Goal: Information Seeking & Learning: Learn about a topic

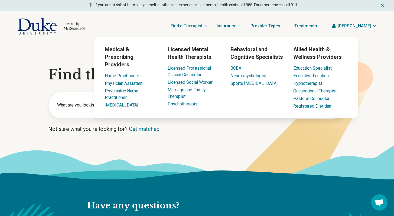
scroll to position [172, 0]
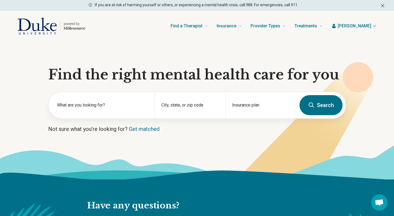
click at [317, 99] on button "Search" at bounding box center [321, 105] width 43 height 20
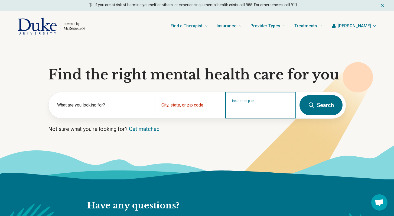
click at [260, 109] on input "Insurance plan" at bounding box center [260, 108] width 57 height 7
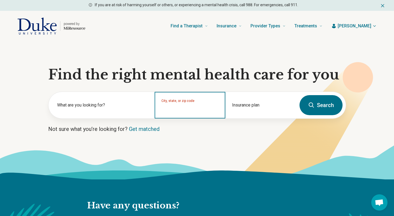
click at [204, 107] on input "City, state, or zip code" at bounding box center [190, 108] width 57 height 7
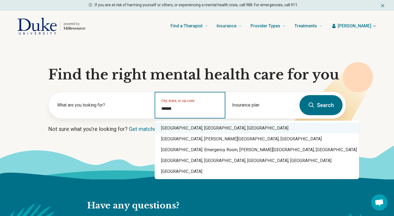
click at [191, 128] on div "[GEOGRAPHIC_DATA], [GEOGRAPHIC_DATA], [GEOGRAPHIC_DATA]" at bounding box center [257, 128] width 205 height 11
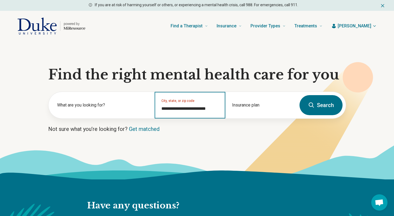
type input "**********"
click at [314, 105] on icon at bounding box center [311, 105] width 7 height 7
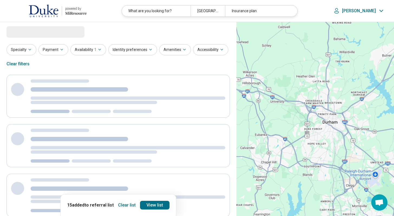
select select "***"
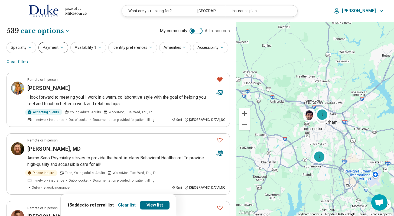
click at [57, 52] on button "Payment" at bounding box center [53, 47] width 30 height 11
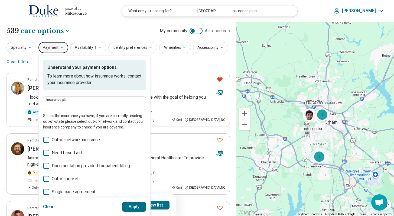
click at [49, 192] on label "Single case agreement" at bounding box center [94, 192] width 103 height 7
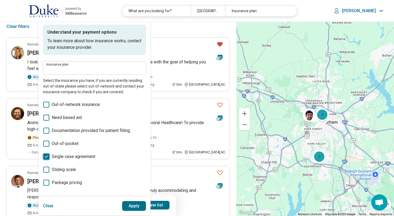
scroll to position [54, 0]
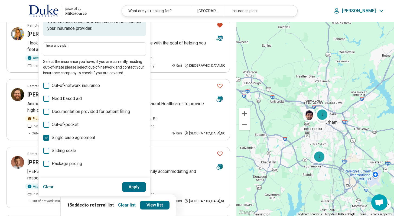
click at [49, 137] on label "Single case agreement" at bounding box center [94, 137] width 103 height 7
click at [47, 148] on icon at bounding box center [46, 151] width 6 height 6
click at [49, 124] on label "Out-of-pocket" at bounding box center [94, 124] width 103 height 7
click at [58, 97] on span "Need based aid" at bounding box center [67, 98] width 30 height 7
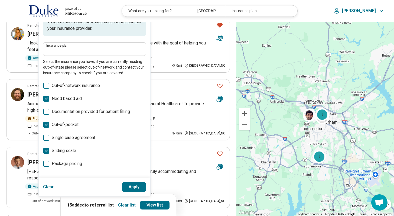
click at [134, 188] on button "Apply" at bounding box center [134, 187] width 24 height 10
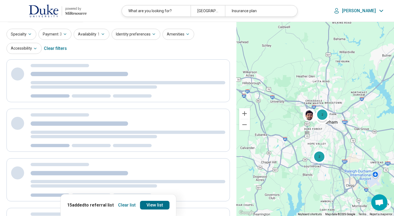
scroll to position [0, 0]
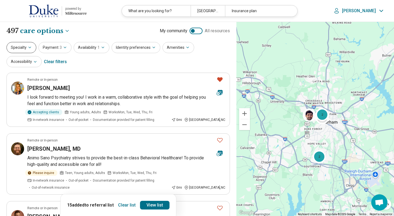
click at [21, 50] on button "Specialty" at bounding box center [22, 47] width 30 height 11
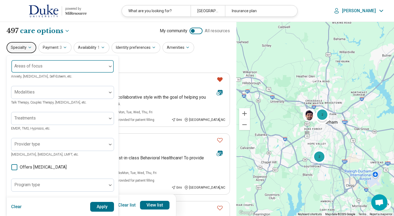
click at [47, 68] on div at bounding box center [59, 69] width 91 height 8
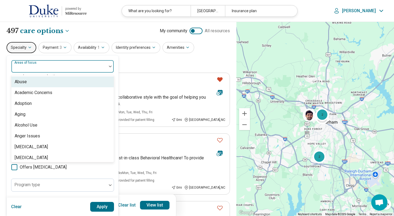
click at [53, 58] on div "Abuse, 1 of 100. 100 results available. Use Up and Down to choose options, pres…" at bounding box center [63, 166] width 112 height 221
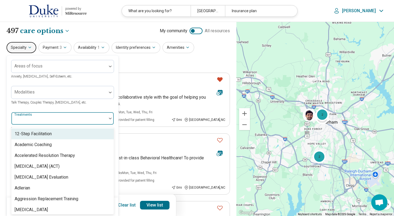
click at [40, 121] on div at bounding box center [59, 121] width 91 height 8
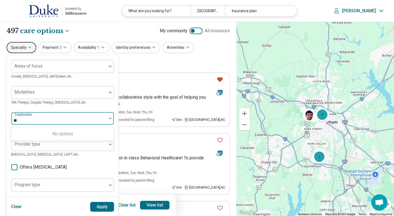
type input "*"
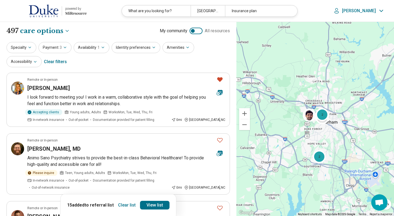
click at [124, 206] on button "Clear list" at bounding box center [127, 205] width 22 height 9
click at [24, 47] on button "Specialty" at bounding box center [22, 47] width 30 height 11
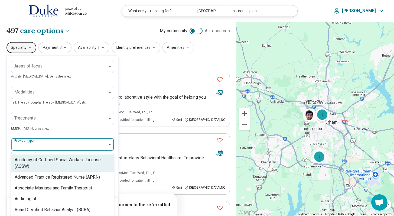
click at [40, 142] on div at bounding box center [58, 144] width 95 height 12
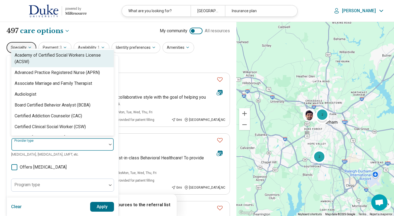
scroll to position [26, 0]
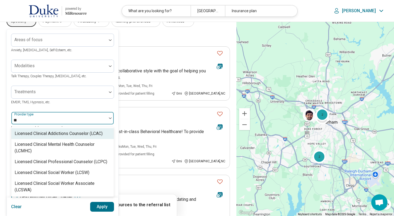
type input "***"
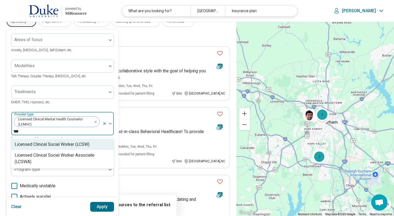
type input "****"
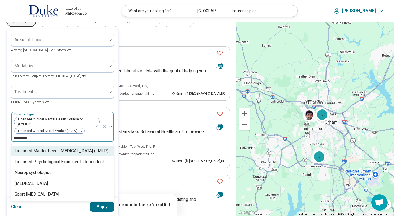
type input "*********"
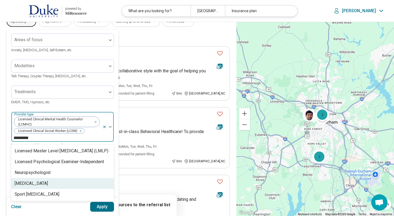
click at [29, 184] on div "[MEDICAL_DATA]" at bounding box center [31, 183] width 33 height 7
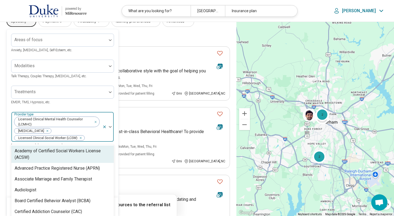
click at [92, 134] on div "Licensed Clinical Mental Health Counselor (LCMHC) [MEDICAL_DATA] Licensed Clini…" at bounding box center [56, 127] width 91 height 30
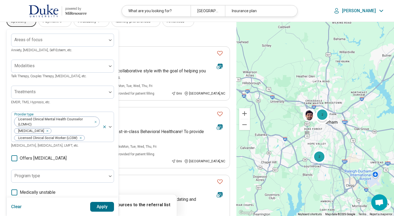
click at [101, 206] on button "Apply" at bounding box center [102, 207] width 24 height 10
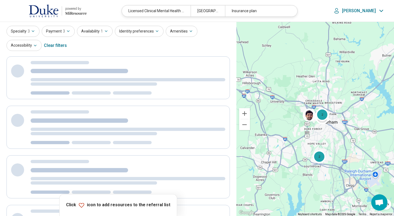
scroll to position [0, 0]
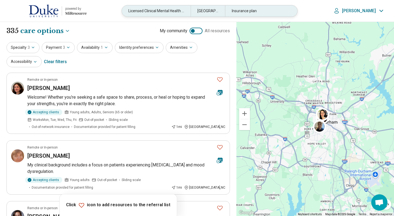
click at [259, 12] on div "Insurance plan" at bounding box center [259, 10] width 69 height 11
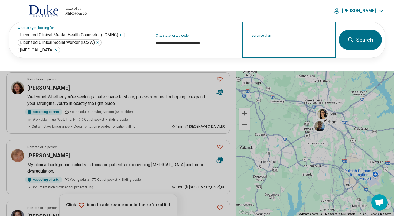
click at [262, 42] on input "Insurance plan" at bounding box center [289, 43] width 80 height 7
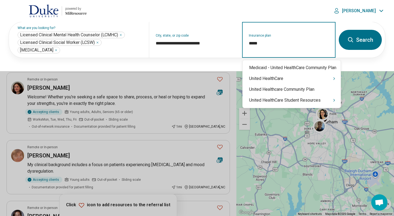
type input "******"
click at [271, 79] on div "United HealthCare" at bounding box center [292, 78] width 98 height 11
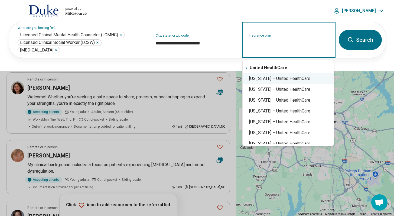
click at [264, 79] on div "[US_STATE] – United HealthCare" at bounding box center [288, 78] width 91 height 11
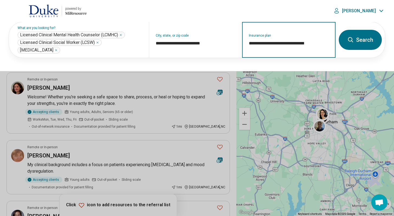
type input "**********"
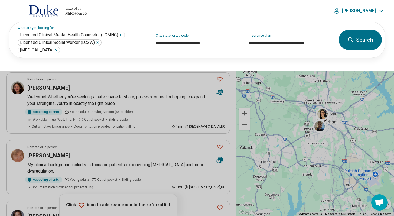
click at [357, 43] on button "Search" at bounding box center [360, 40] width 43 height 20
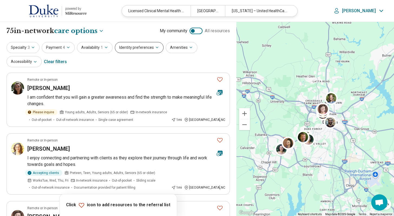
click at [143, 47] on button "Identity preferences" at bounding box center [139, 47] width 49 height 11
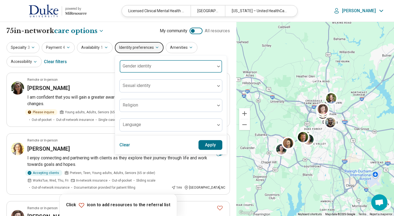
click at [131, 71] on div at bounding box center [167, 69] width 91 height 8
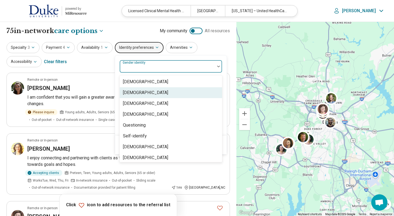
click at [136, 92] on div "[DEMOGRAPHIC_DATA]" at bounding box center [145, 92] width 45 height 7
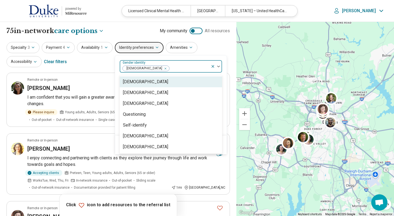
click at [180, 66] on div at bounding box center [189, 69] width 39 height 8
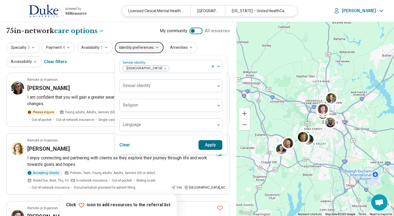
click at [211, 145] on button "Apply" at bounding box center [211, 145] width 24 height 10
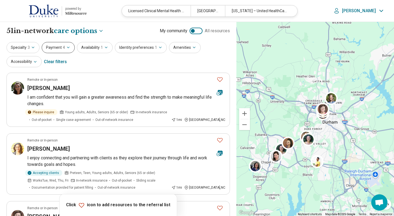
click at [63, 46] on span "4" at bounding box center [64, 48] width 2 height 6
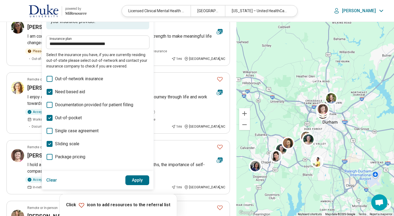
scroll to position [65, 0]
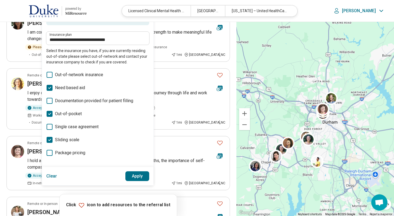
click at [49, 88] on polyline at bounding box center [50, 88] width 2 height 2
click at [48, 114] on icon at bounding box center [50, 114] width 6 height 6
click at [48, 139] on icon at bounding box center [50, 140] width 6 height 6
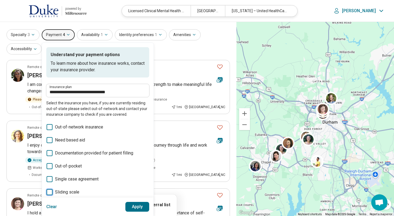
scroll to position [11, 0]
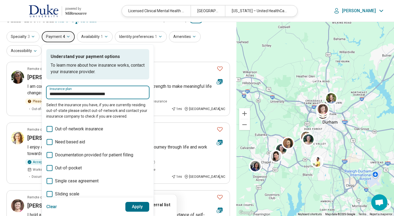
click at [92, 95] on input "**********" at bounding box center [98, 94] width 96 height 7
click at [122, 95] on input "**********" at bounding box center [98, 94] width 96 height 7
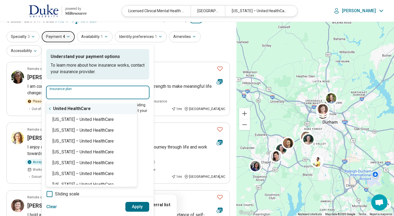
click at [49, 109] on icon "Suggestions" at bounding box center [50, 109] width 4 height 4
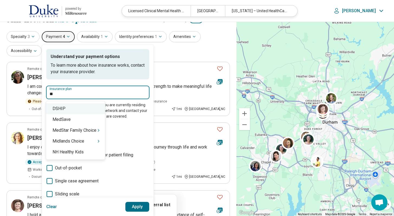
click at [68, 108] on div "DSHIP" at bounding box center [75, 108] width 59 height 11
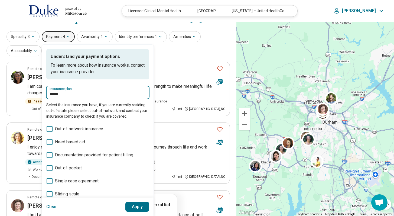
type input "*****"
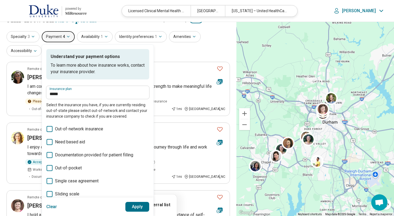
click at [139, 209] on button "Apply" at bounding box center [137, 207] width 24 height 10
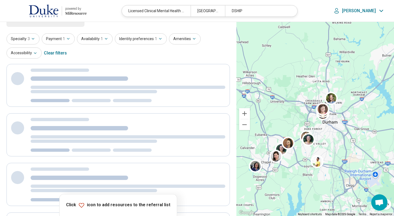
scroll to position [4, 0]
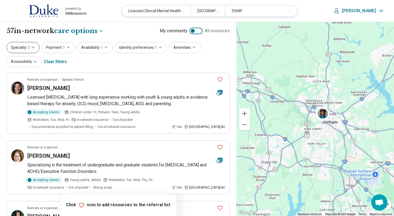
click at [27, 50] on button "Specialty 3" at bounding box center [23, 47] width 33 height 11
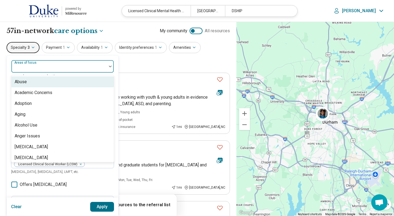
click at [33, 66] on div "Areas of focus" at bounding box center [62, 66] width 103 height 13
click at [46, 60] on div at bounding box center [58, 66] width 95 height 12
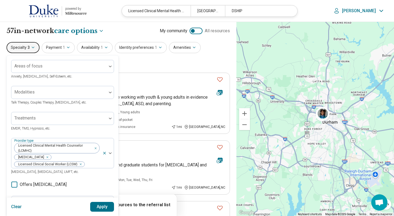
click at [105, 204] on button "Apply" at bounding box center [102, 207] width 24 height 10
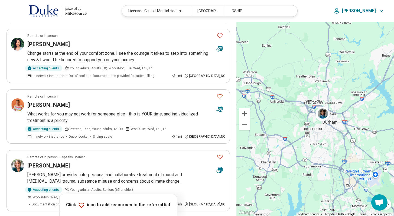
scroll to position [168, 0]
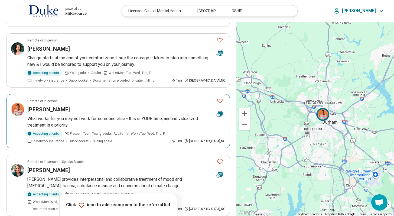
click at [218, 102] on icon "Favorite" at bounding box center [220, 101] width 7 height 7
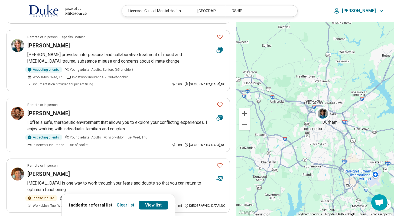
scroll to position [296, 0]
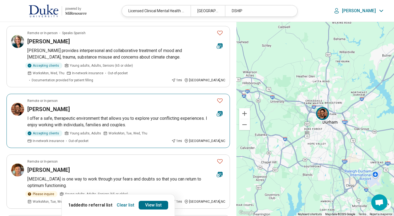
click at [221, 97] on icon "Favorite" at bounding box center [220, 100] width 7 height 7
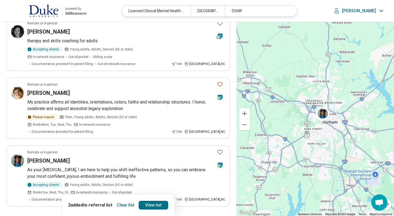
scroll to position [531, 0]
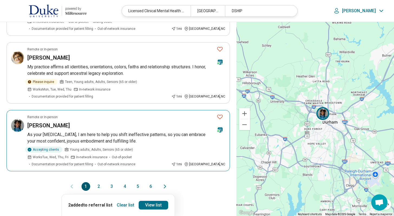
click at [222, 114] on icon "Favorite" at bounding box center [220, 117] width 7 height 7
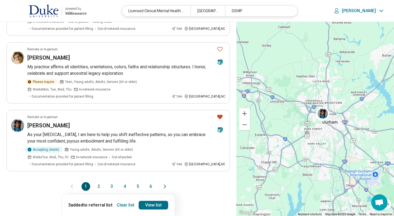
click at [100, 182] on button "2" at bounding box center [99, 186] width 9 height 9
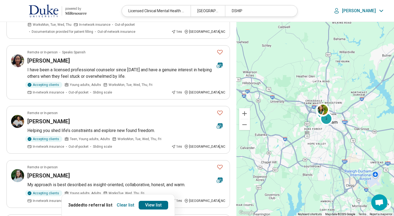
scroll to position [177, 0]
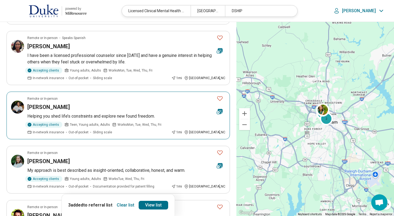
click at [223, 93] on button "Favorite" at bounding box center [220, 98] width 11 height 11
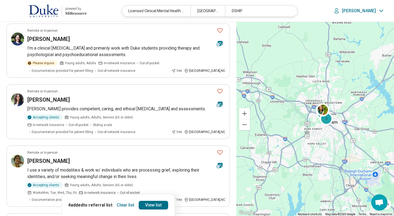
scroll to position [414, 0]
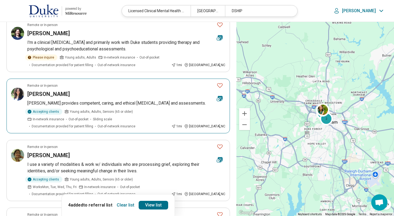
click at [222, 82] on icon "Favorite" at bounding box center [220, 85] width 7 height 7
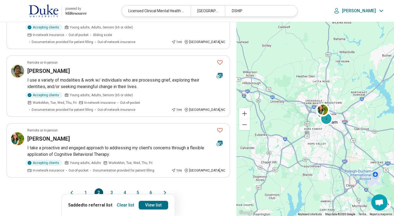
scroll to position [507, 0]
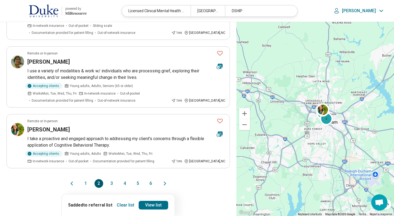
click at [111, 179] on button "3" at bounding box center [112, 183] width 9 height 9
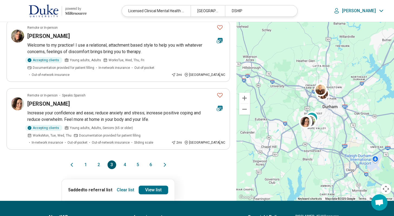
scroll to position [572, 0]
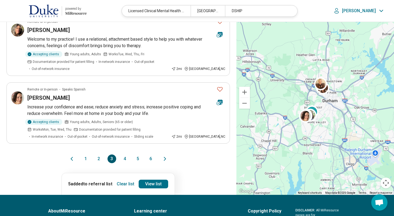
click at [125, 154] on button "4" at bounding box center [125, 158] width 9 height 9
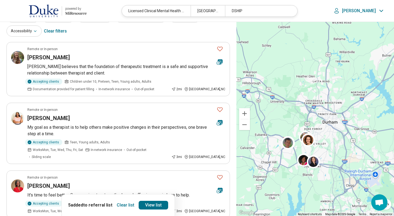
scroll to position [47, 0]
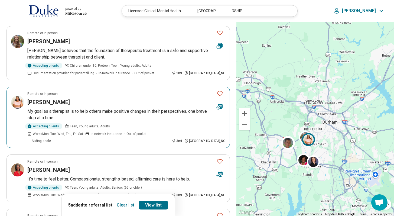
click at [220, 95] on icon "Favorite" at bounding box center [220, 93] width 7 height 7
click at [221, 158] on icon "Favorite" at bounding box center [220, 161] width 7 height 7
click at [153, 208] on link "View list" at bounding box center [154, 205] width 30 height 9
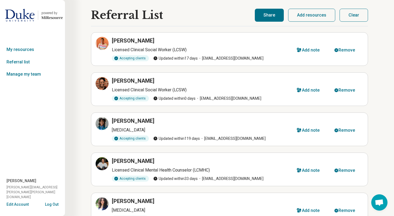
click at [274, 14] on button "Share" at bounding box center [269, 15] width 29 height 13
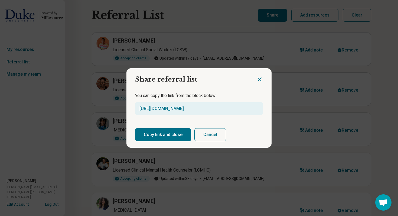
click at [153, 135] on button "Copy link and close" at bounding box center [163, 134] width 56 height 13
